Goal: Transaction & Acquisition: Purchase product/service

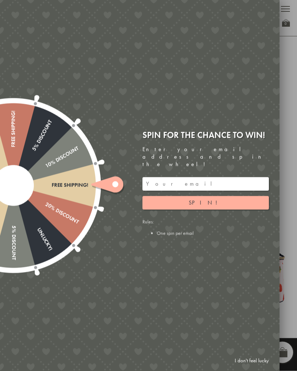
scroll to position [262, 0]
click at [222, 198] on button "Spin!" at bounding box center [205, 203] width 126 height 14
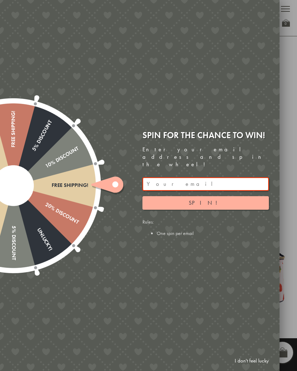
click at [256, 366] on link "I don't feel lucky" at bounding box center [251, 360] width 41 height 13
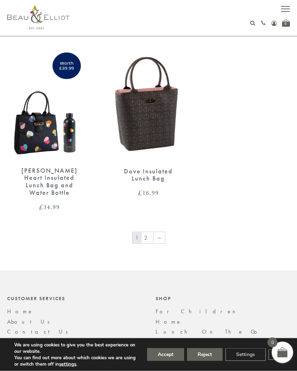
scroll to position [1398, 0]
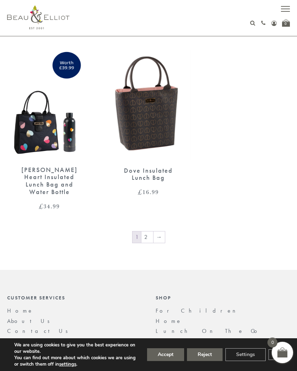
click at [163, 231] on link "→" at bounding box center [158, 236] width 11 height 11
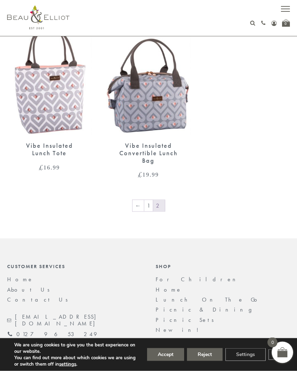
scroll to position [650, 0]
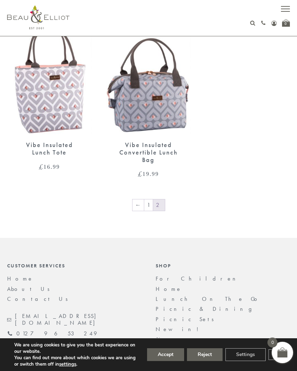
click at [139, 202] on link "←" at bounding box center [137, 204] width 11 height 11
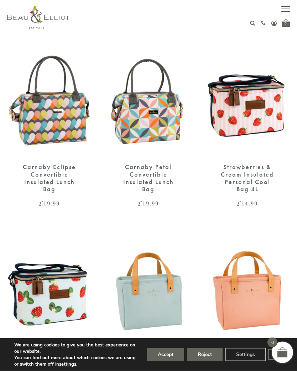
scroll to position [433, 0]
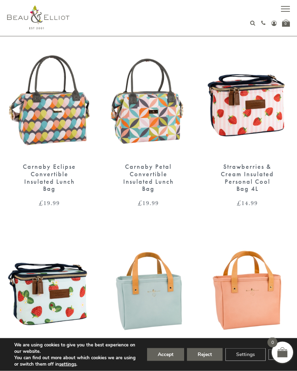
click at [167, 361] on button "Accept" at bounding box center [165, 354] width 37 height 13
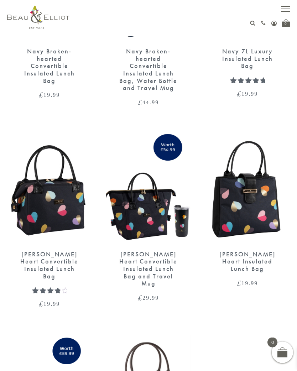
scroll to position [1113, 0]
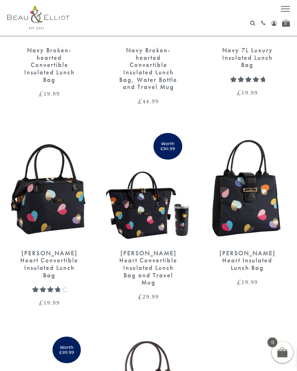
click at [49, 189] on img at bounding box center [49, 187] width 85 height 109
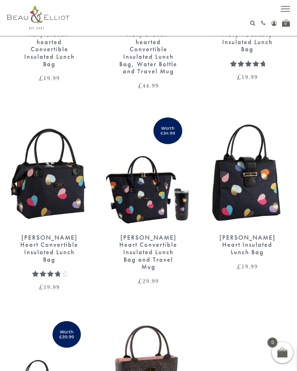
scroll to position [1118, 0]
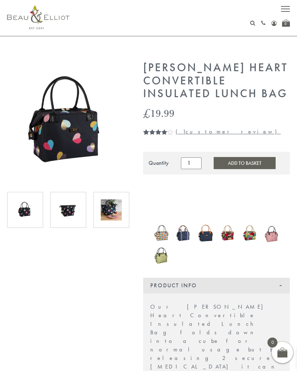
click at [72, 208] on img at bounding box center [68, 209] width 21 height 21
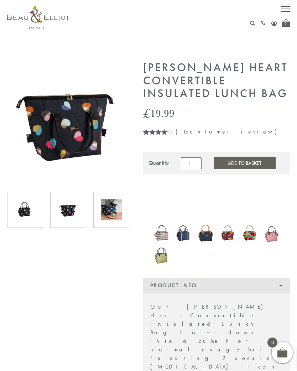
click at [111, 213] on img at bounding box center [111, 209] width 21 height 21
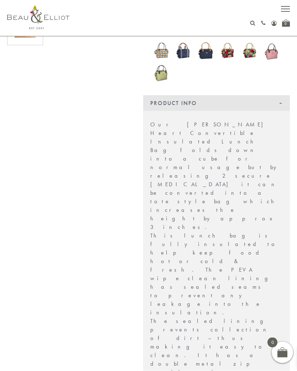
scroll to position [173, 0]
